Goal: Transaction & Acquisition: Purchase product/service

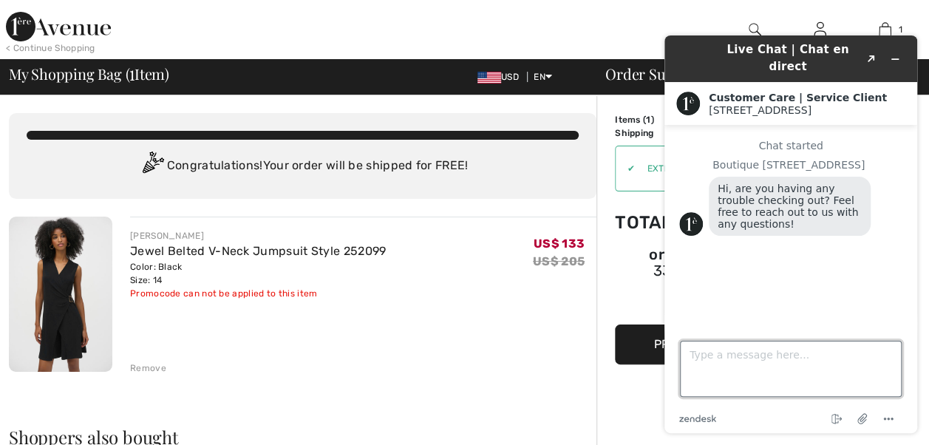
click at [700, 356] on textarea "Type a message here..." at bounding box center [791, 369] width 222 height 56
type textarea "i"
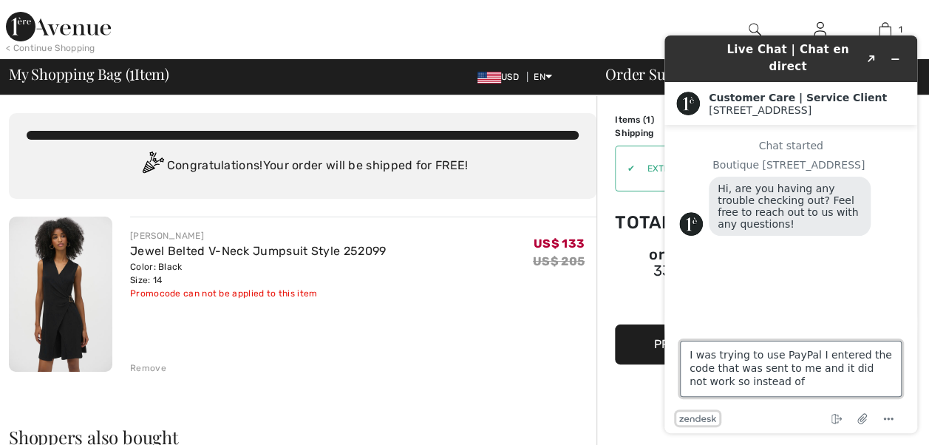
click at [738, 380] on textarea "I was trying to use PayPal I entered the code that was sent to me and it did no…" at bounding box center [791, 369] width 222 height 56
click at [843, 394] on textarea "I was trying to use PayPal I entered the code that was sent to me and it did no…" at bounding box center [791, 369] width 222 height 56
type textarea "I was trying to use PayPal I entered the code that was sent to me and it did no…"
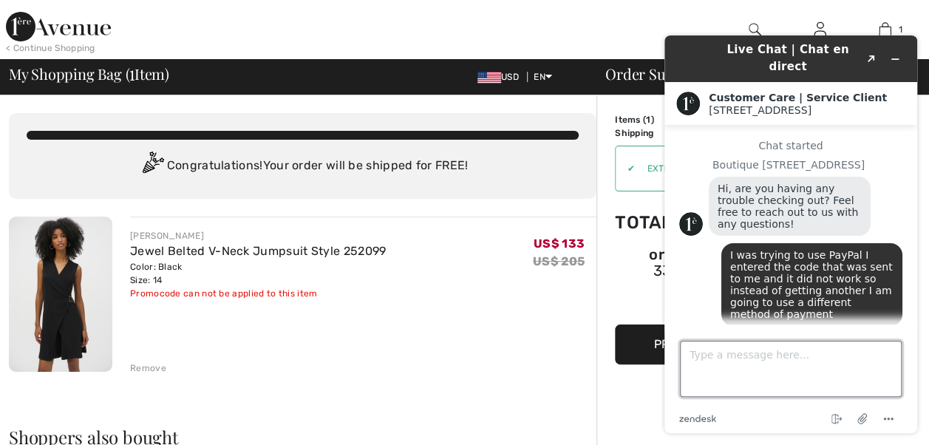
type textarea "\"
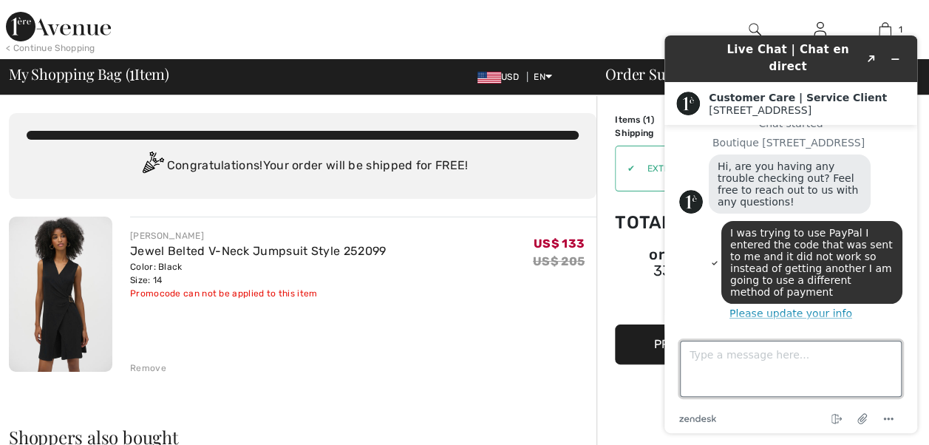
scroll to position [28, 0]
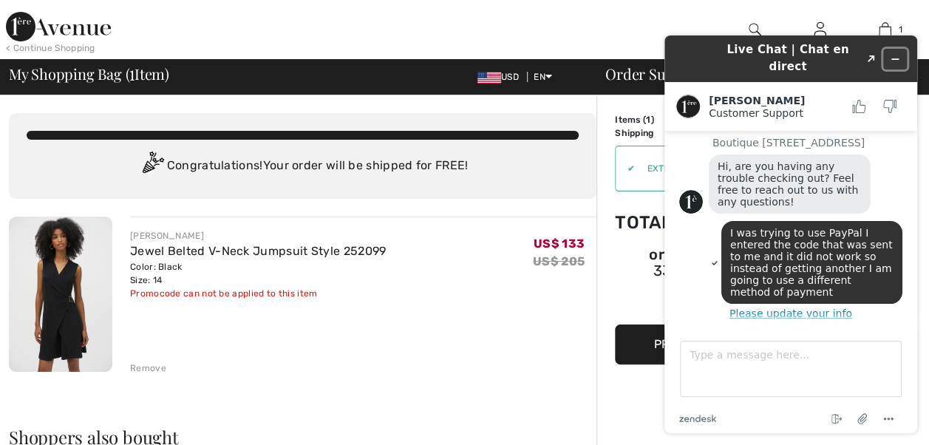
click at [895, 54] on icon "Minimize widget" at bounding box center [894, 59] width 10 height 10
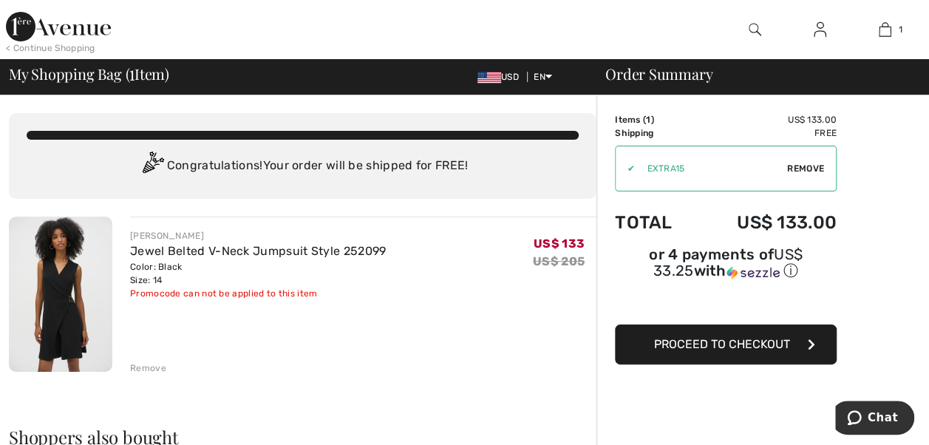
click at [708, 337] on span "Proceed to Checkout" at bounding box center [722, 344] width 136 height 14
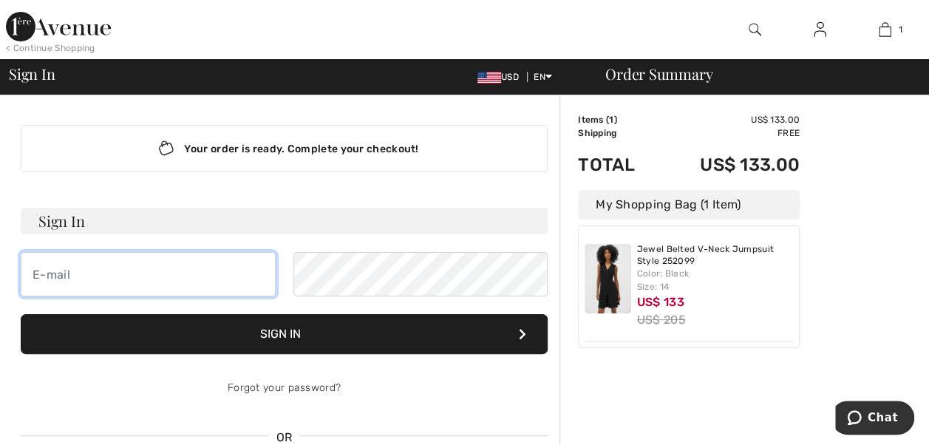
click at [130, 267] on input "email" at bounding box center [148, 274] width 255 height 44
type input "kjwab@hotmail.com"
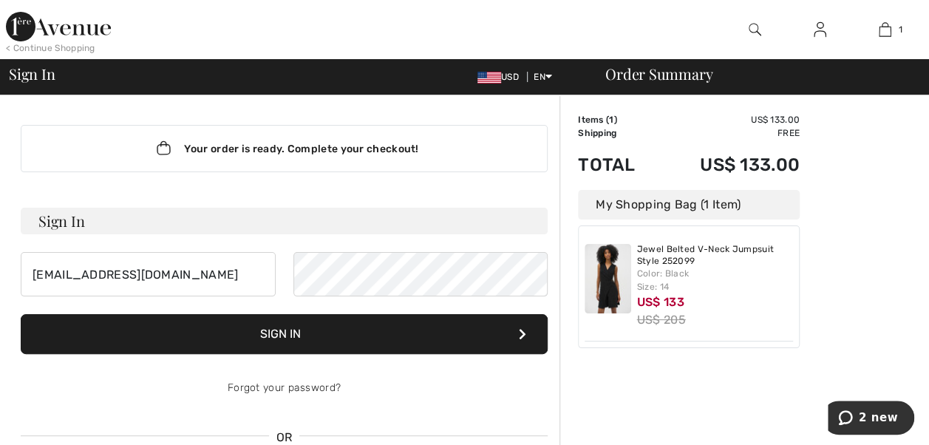
click at [297, 329] on button "Sign In" at bounding box center [284, 334] width 527 height 40
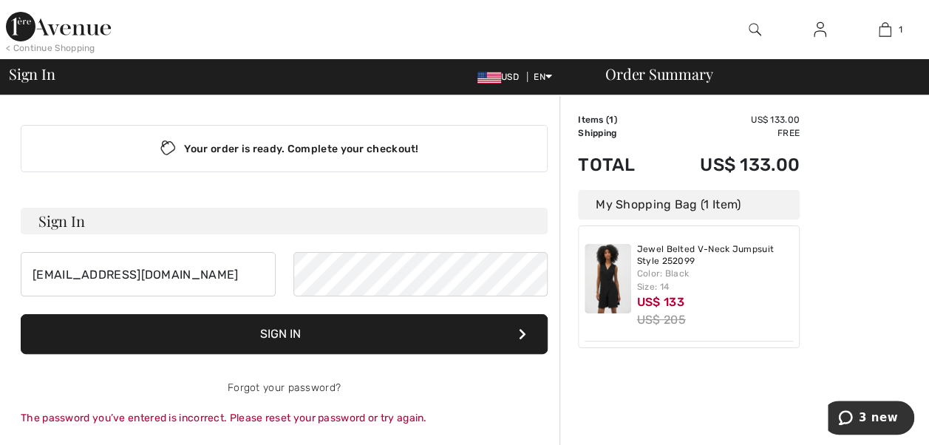
click at [319, 332] on button "Sign In" at bounding box center [284, 334] width 527 height 40
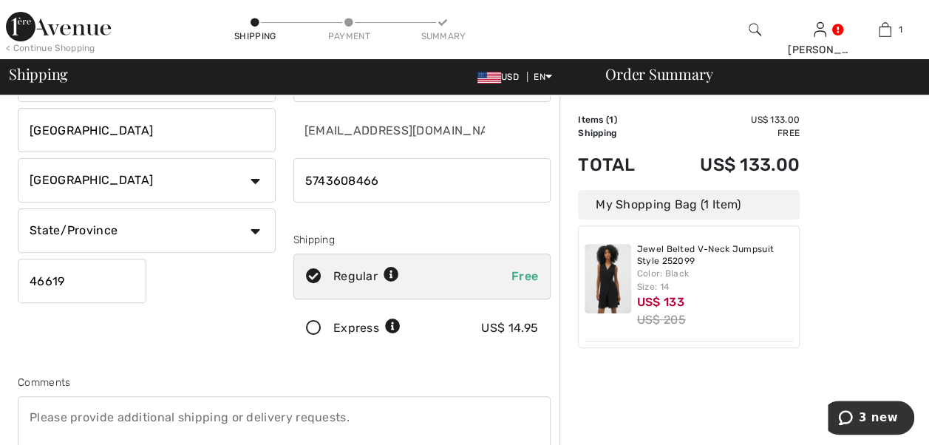
scroll to position [131, 0]
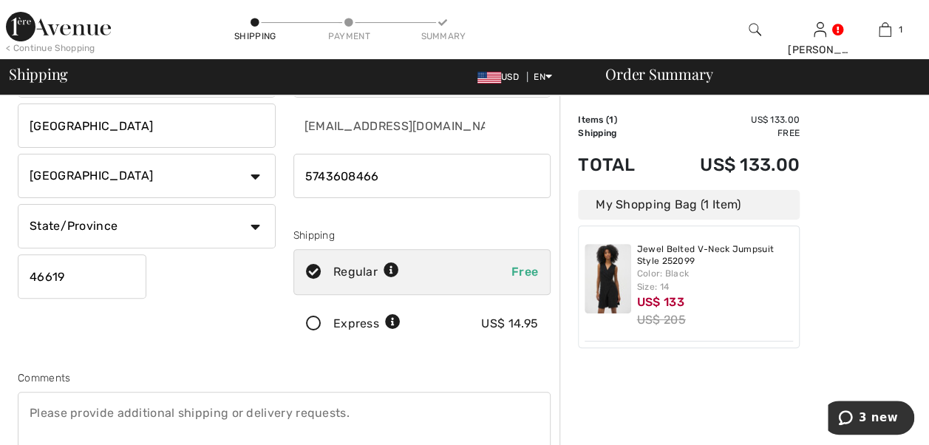
click at [253, 225] on select "State/Province Alabama Alaska American Samoa Arizona Arkansas California Colora…" at bounding box center [147, 226] width 258 height 44
select select "IN"
click at [18, 204] on select "State/Province Alabama Alaska American Samoa Arizona Arkansas California Colora…" at bounding box center [147, 226] width 258 height 44
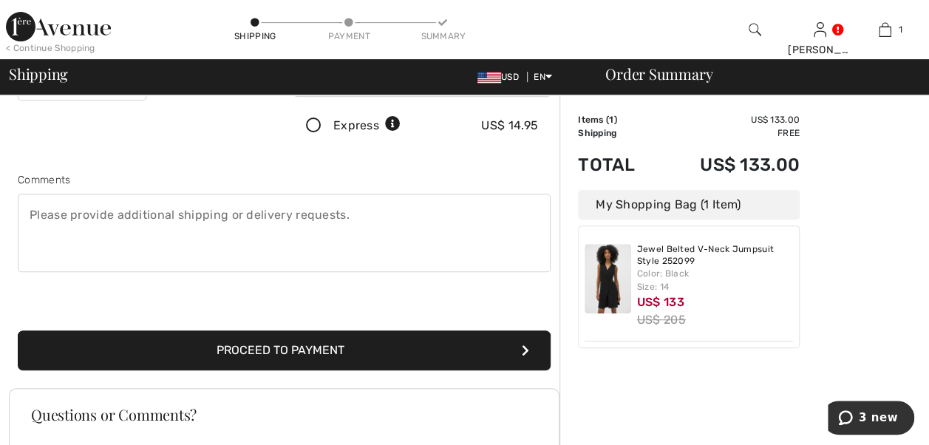
scroll to position [330, 0]
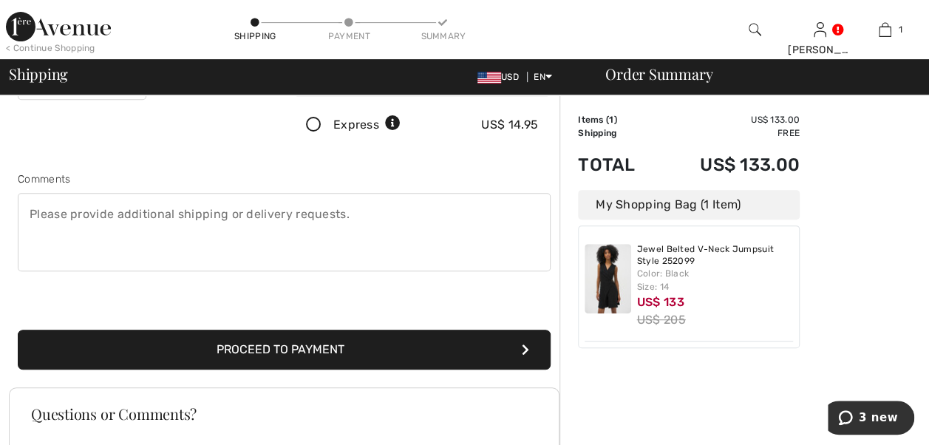
click at [270, 357] on button "Proceed to Payment" at bounding box center [284, 349] width 533 height 40
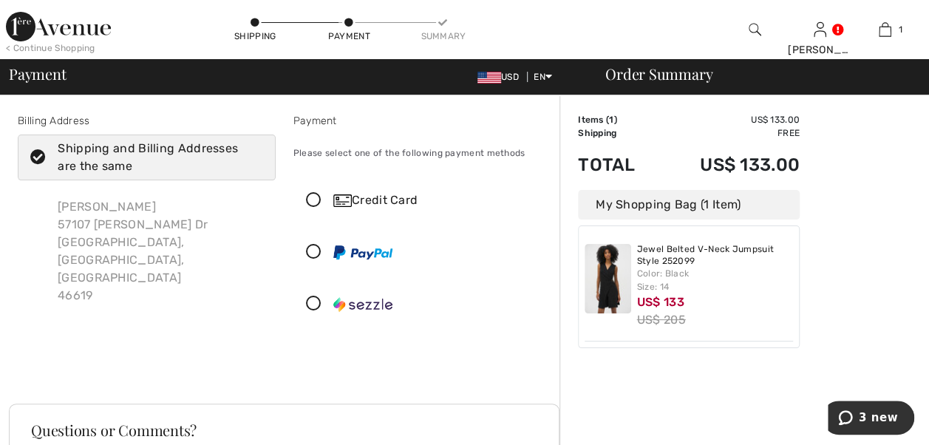
click at [312, 196] on icon at bounding box center [313, 201] width 39 height 16
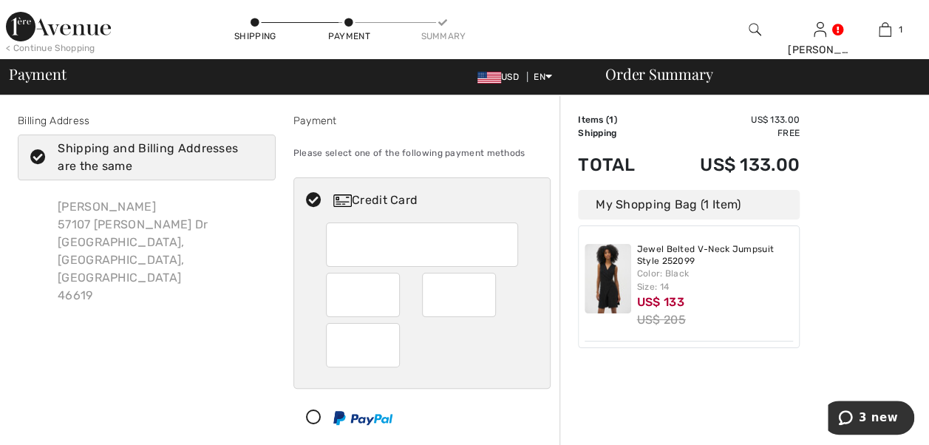
click at [336, 242] on div at bounding box center [422, 244] width 192 height 44
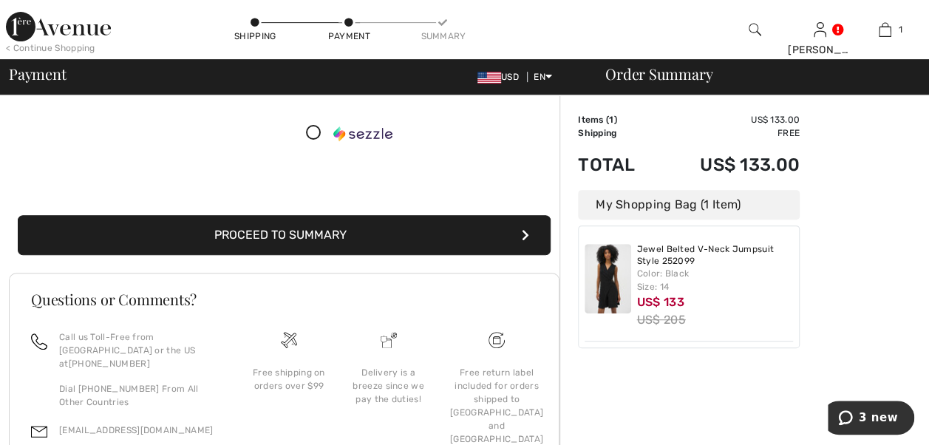
scroll to position [406, 0]
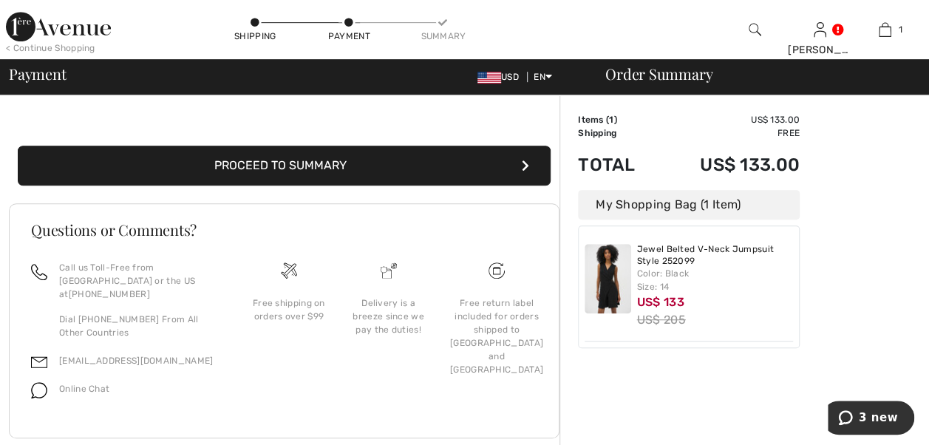
click at [303, 165] on button "Proceed to Summary" at bounding box center [284, 166] width 533 height 40
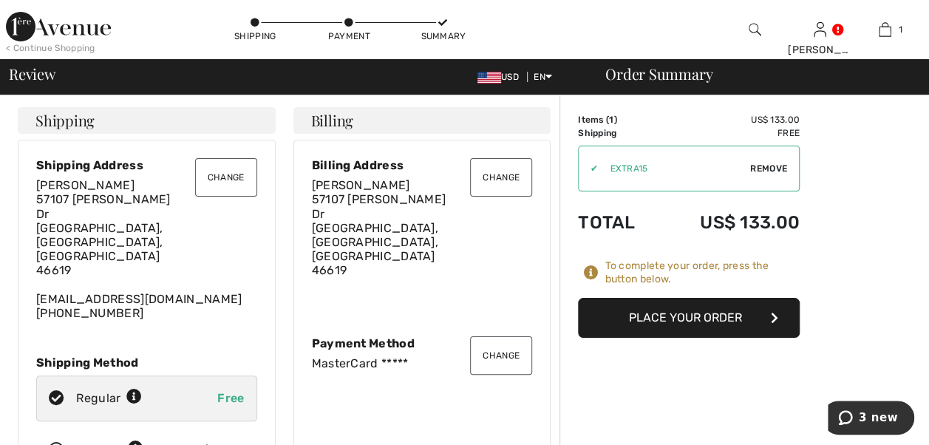
click at [695, 320] on button "Place Your Order" at bounding box center [689, 318] width 222 height 40
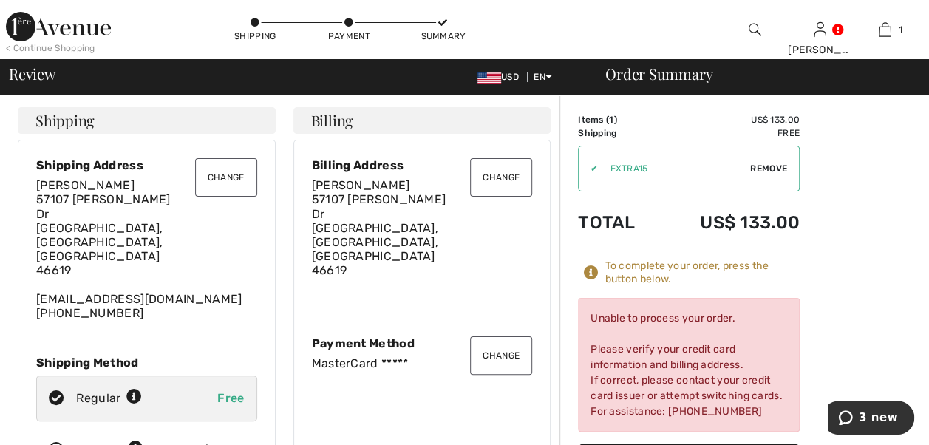
click at [494, 336] on button "Change" at bounding box center [501, 355] width 62 height 38
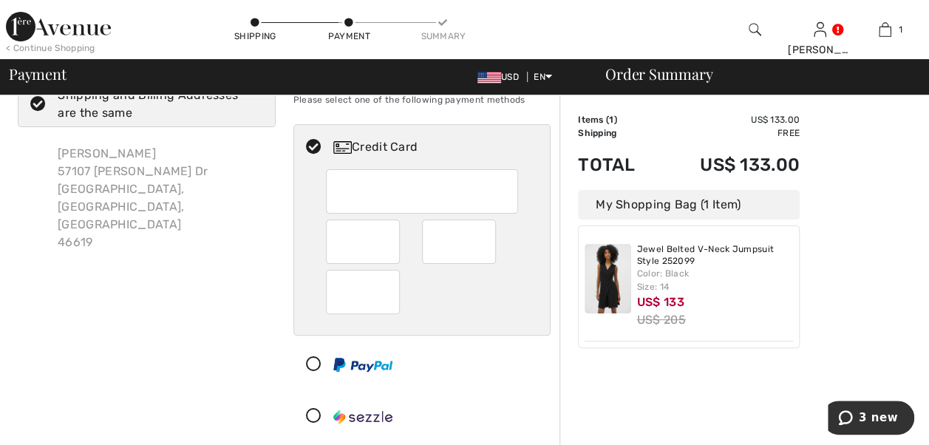
click at [310, 360] on icon at bounding box center [313, 365] width 39 height 16
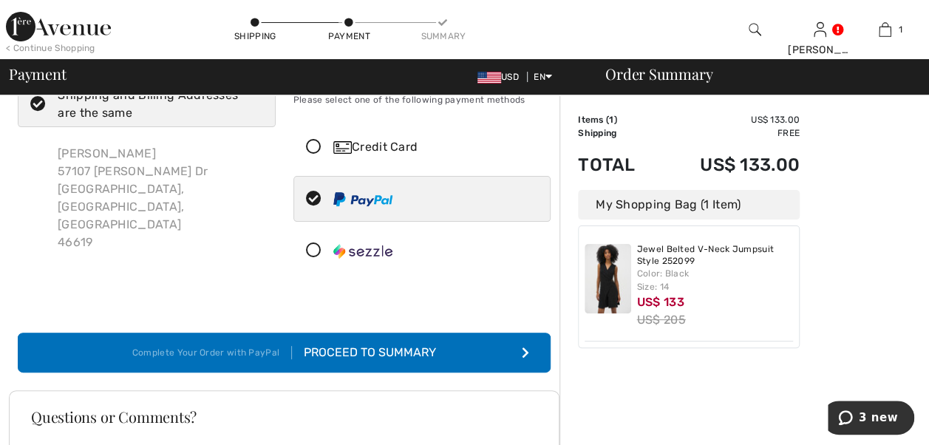
click at [353, 346] on div "Proceed to Summary" at bounding box center [364, 352] width 144 height 18
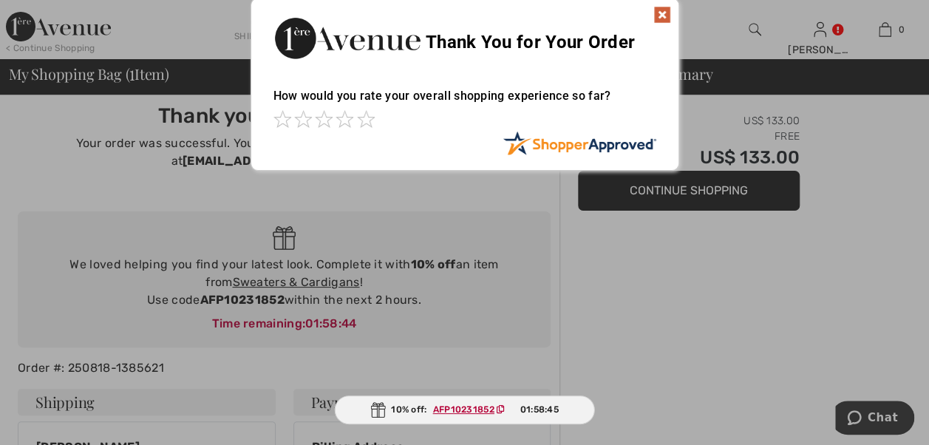
scroll to position [18, 0]
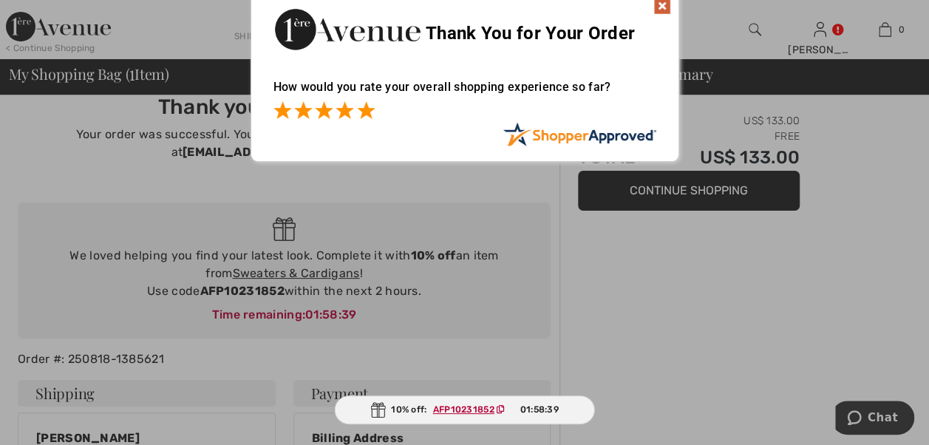
click at [363, 109] on span at bounding box center [366, 110] width 18 height 18
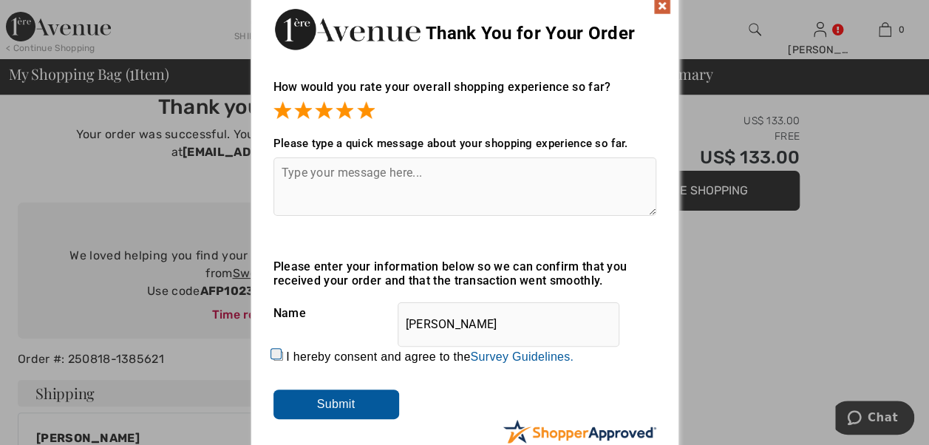
click at [285, 171] on textarea at bounding box center [464, 186] width 383 height 58
type textarea "Very easy website to order any make payment"
click at [273, 356] on input "I hereby consent and agree to the By submitting a review, you grant permission …" at bounding box center [278, 356] width 10 height 10
checkbox input "true"
click at [325, 408] on input "Submit" at bounding box center [336, 404] width 126 height 30
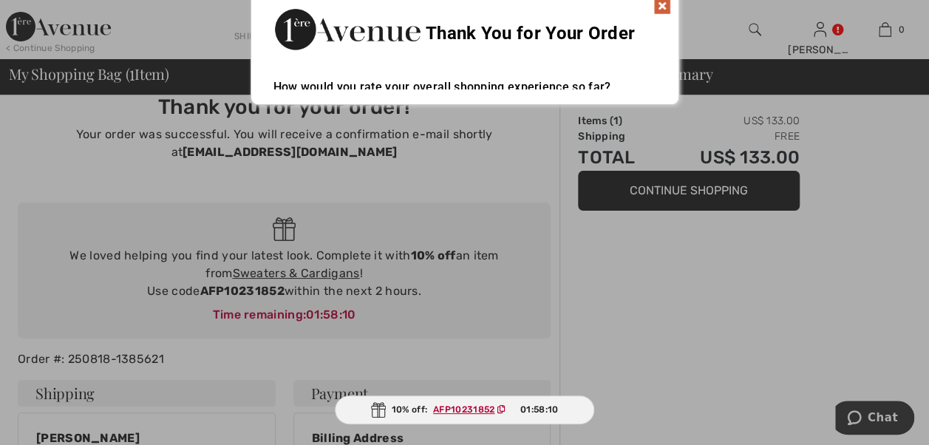
scroll to position [0, 0]
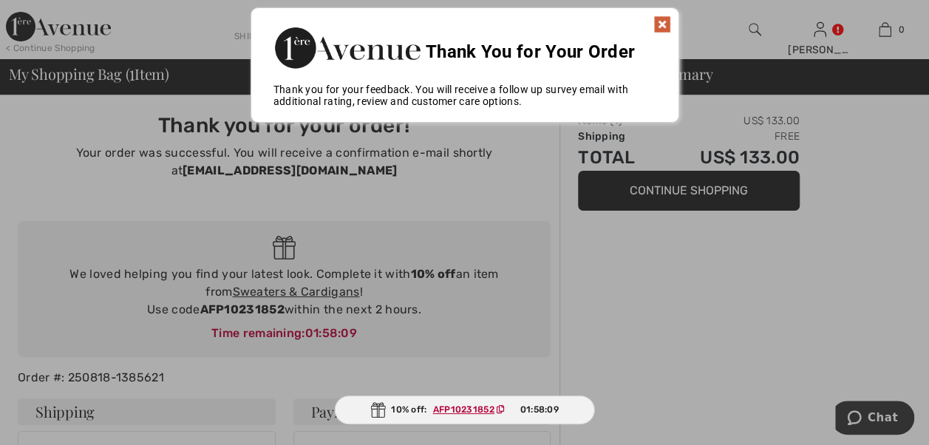
click at [659, 18] on img at bounding box center [662, 25] width 18 height 18
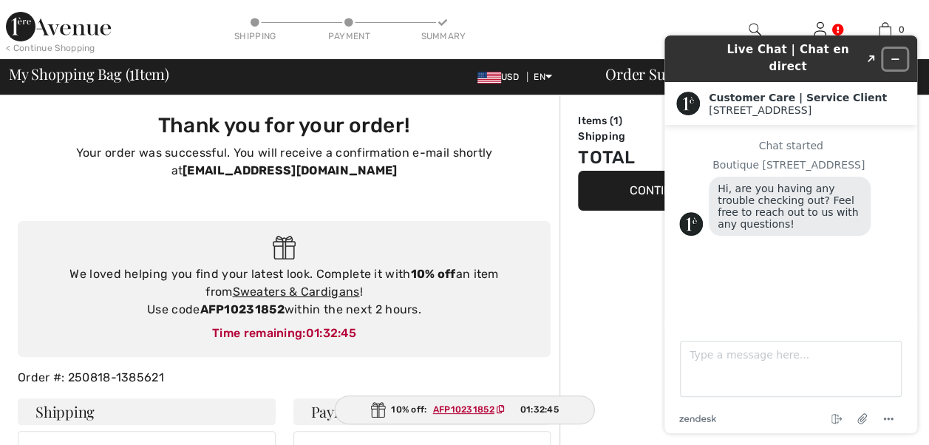
click at [890, 54] on icon "Minimize widget" at bounding box center [894, 59] width 10 height 10
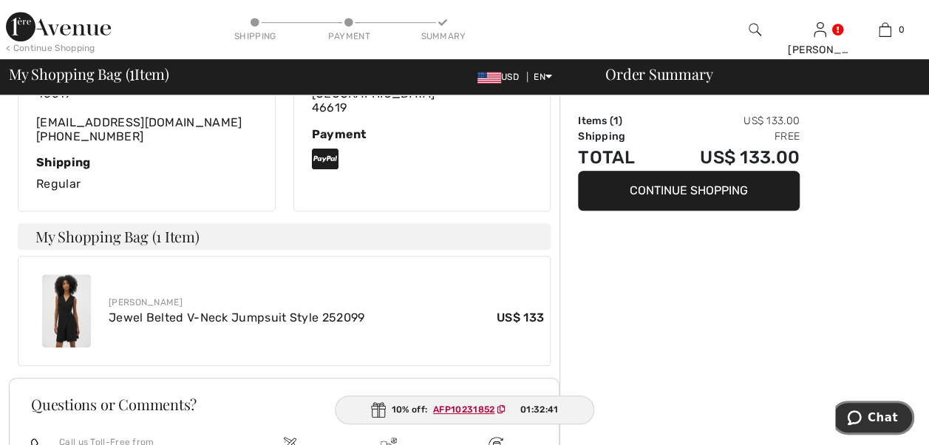
scroll to position [443, 0]
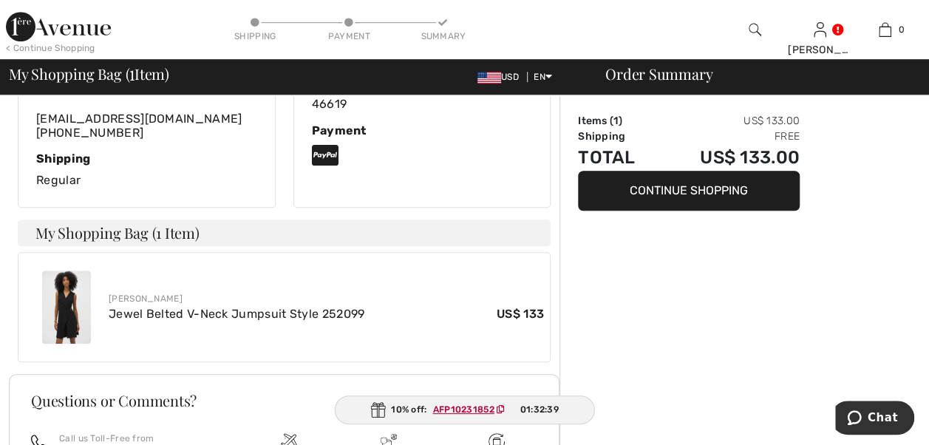
click at [71, 285] on img at bounding box center [66, 306] width 49 height 73
click at [137, 307] on link "Jewel Belted V-Neck Jumpsuit Style 252099" at bounding box center [237, 314] width 256 height 14
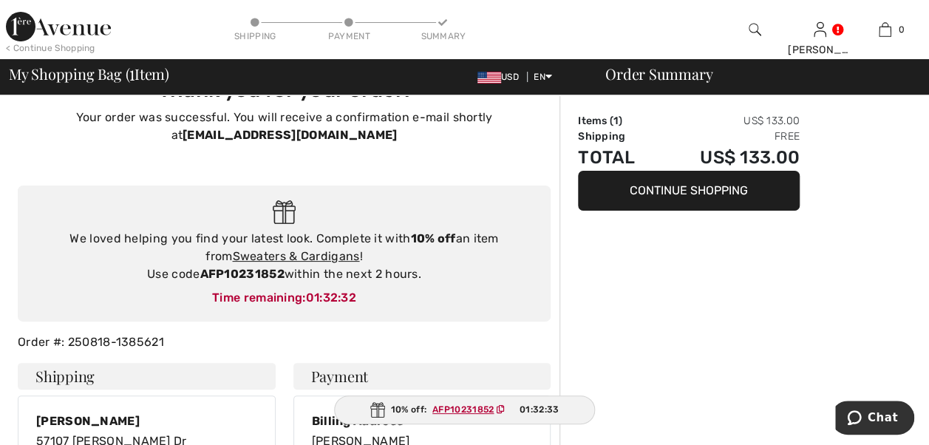
scroll to position [0, 0]
